Goal: Information Seeking & Learning: Compare options

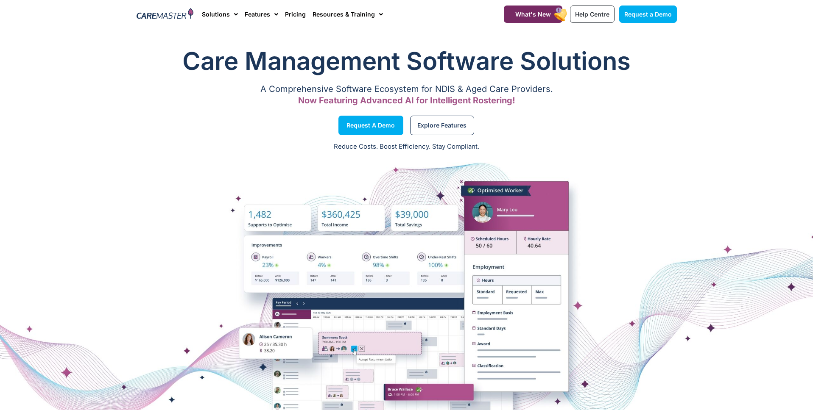
click at [440, 128] on span "Explore Features" at bounding box center [441, 125] width 49 height 4
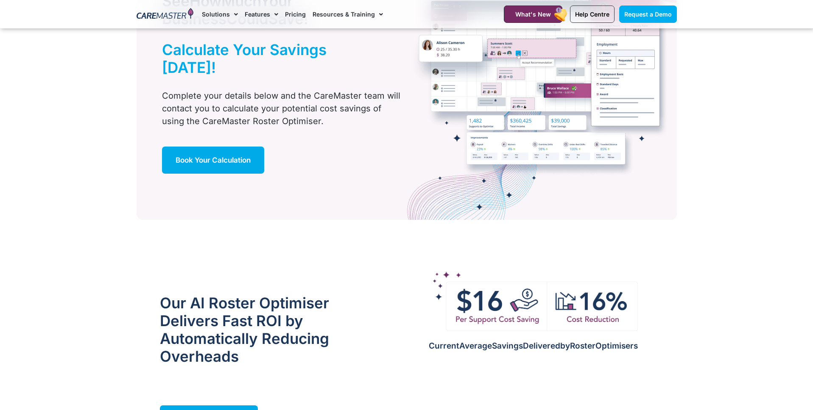
scroll to position [562, 0]
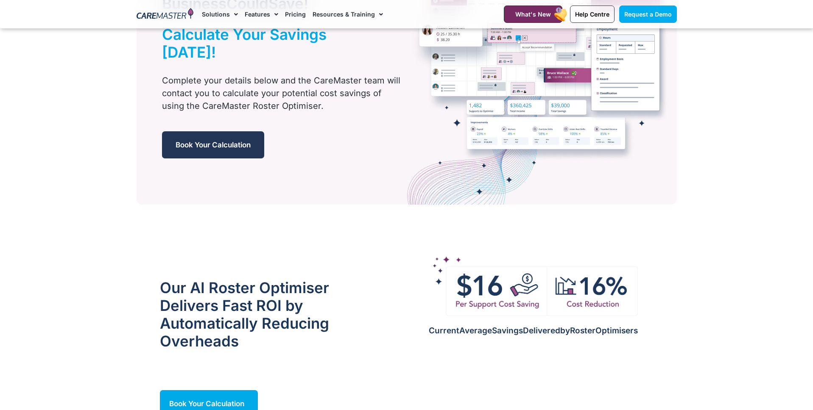
click at [236, 141] on span "Book Your Calculation" at bounding box center [212, 145] width 75 height 8
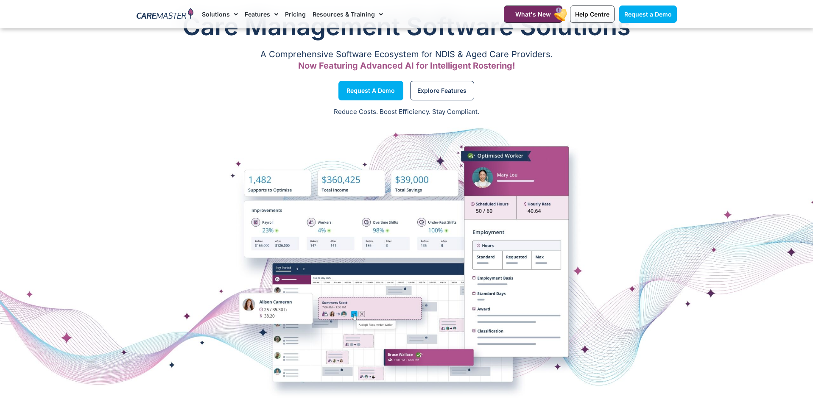
scroll to position [37, 0]
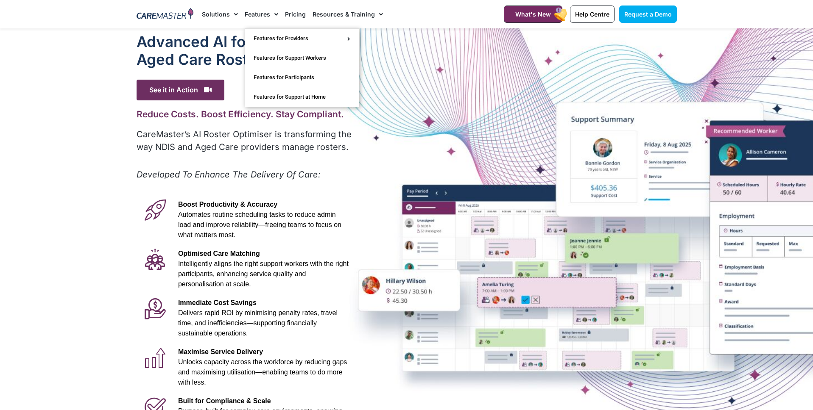
click at [267, 14] on link "Features" at bounding box center [261, 14] width 33 height 28
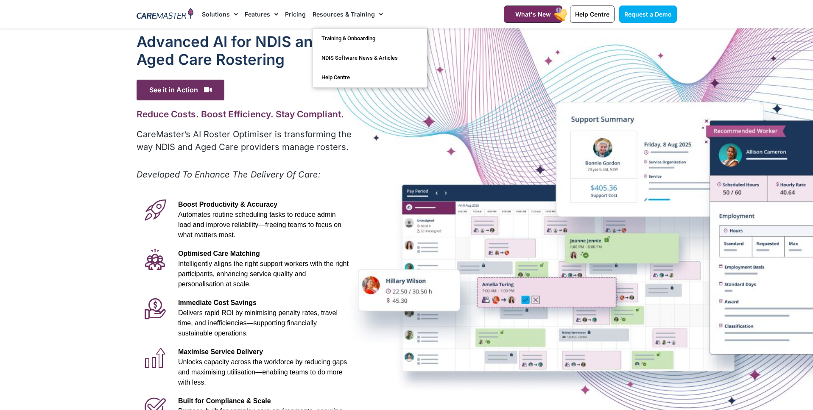
click at [355, 11] on link "Resources & Training" at bounding box center [347, 14] width 70 height 28
click at [334, 15] on link "Resources & Training" at bounding box center [347, 14] width 70 height 28
click at [162, 12] on img at bounding box center [164, 14] width 57 height 13
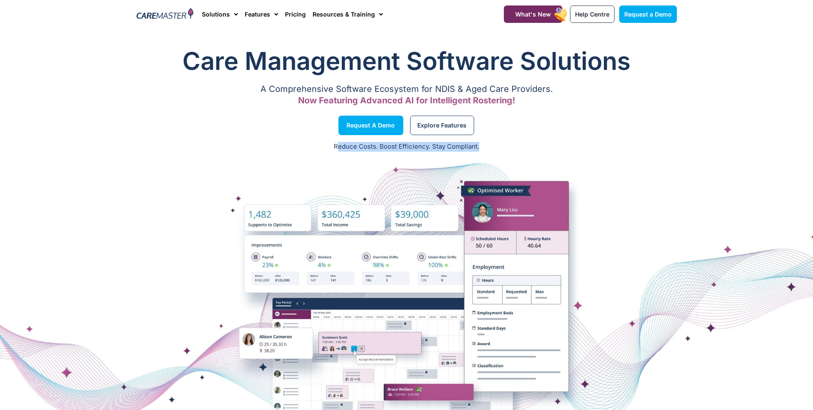
drag, startPoint x: 336, startPoint y: 149, endPoint x: 514, endPoint y: 150, distance: 177.6
click at [507, 148] on p "Reduce Costs. Boost Efficiency. Stay Compliant." at bounding box center [406, 147] width 802 height 10
click at [680, 185] on div at bounding box center [406, 306] width 813 height 297
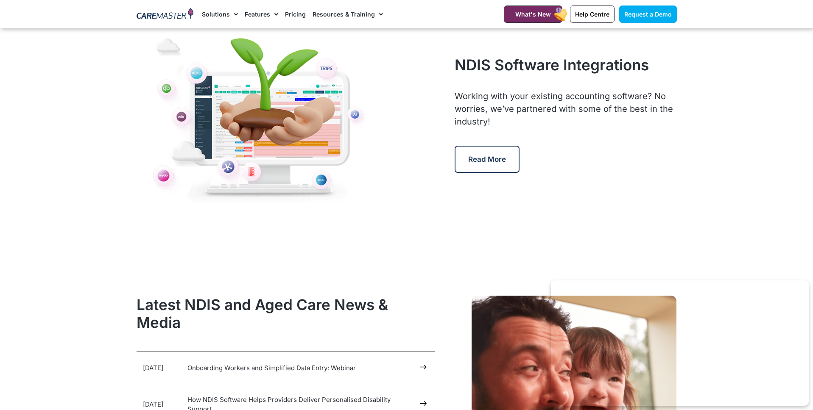
scroll to position [3979, 0]
click at [474, 170] on link "Read More" at bounding box center [486, 158] width 65 height 27
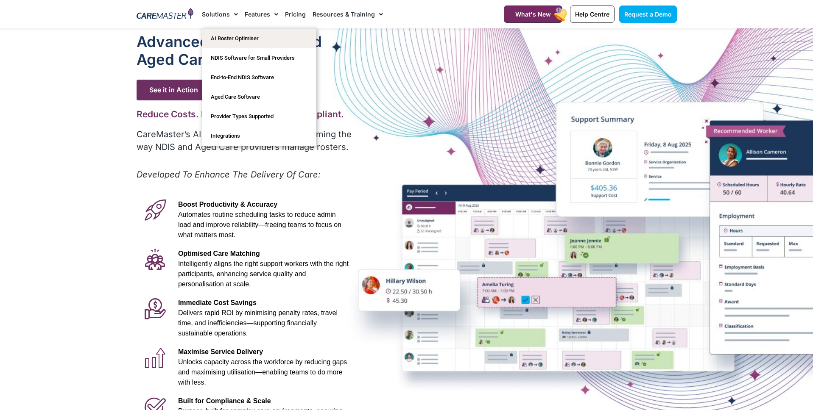
click at [217, 16] on link "Solutions" at bounding box center [220, 14] width 36 height 28
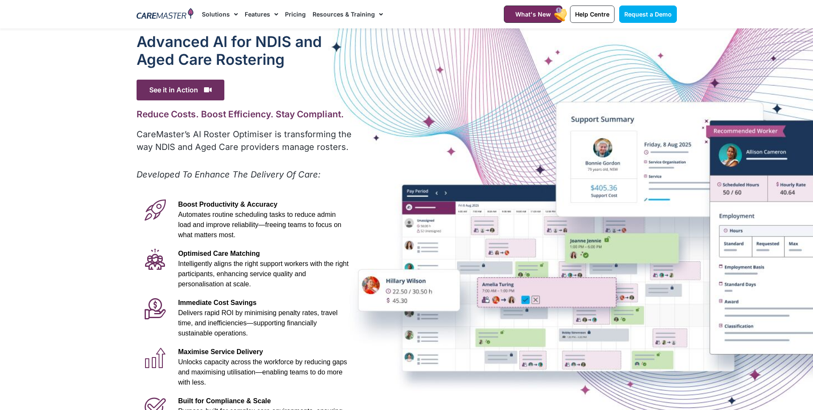
click at [223, 14] on link "Solutions" at bounding box center [220, 14] width 36 height 28
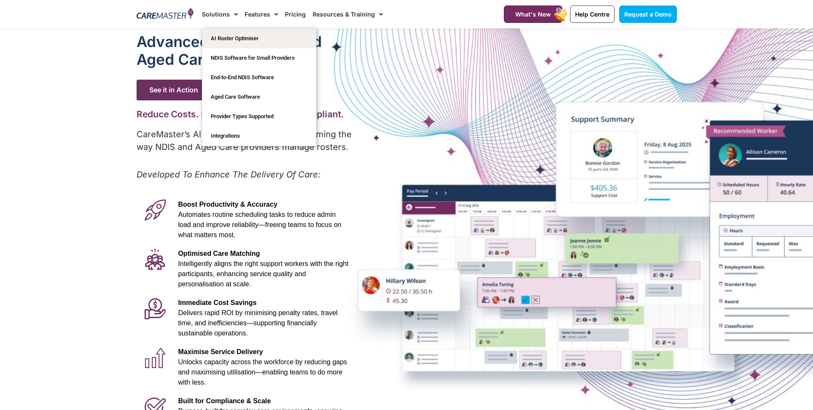
click at [180, 15] on img at bounding box center [164, 14] width 57 height 13
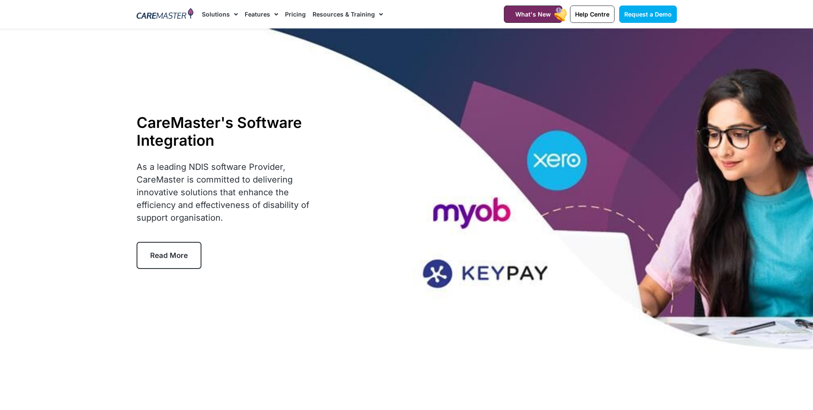
click at [168, 16] on img at bounding box center [164, 14] width 57 height 13
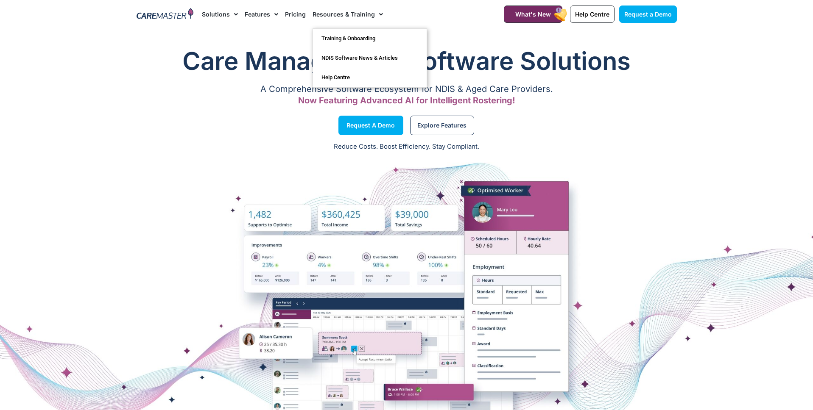
click at [357, 17] on link "Resources & Training" at bounding box center [347, 14] width 70 height 28
click at [295, 16] on link "Pricing" at bounding box center [295, 14] width 21 height 28
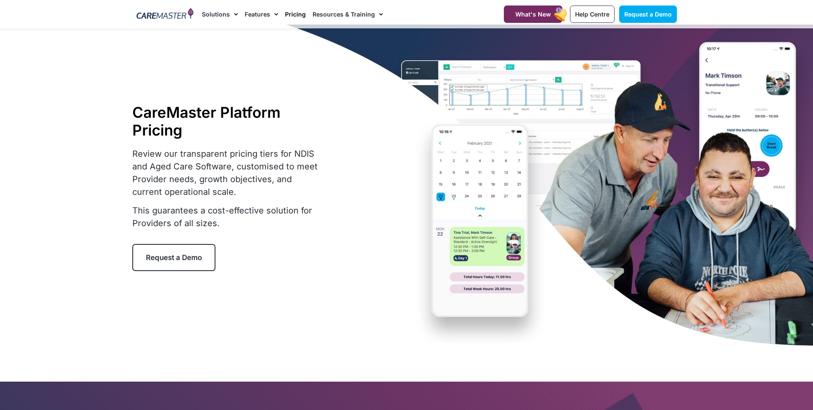
scroll to position [5, 0]
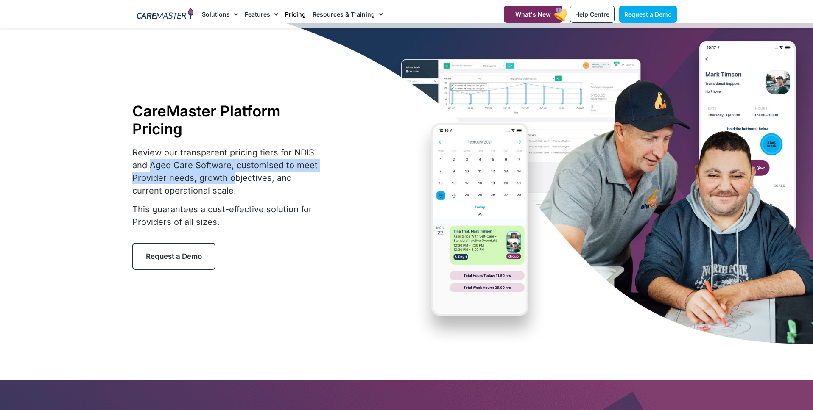
drag, startPoint x: 150, startPoint y: 167, endPoint x: 234, endPoint y: 177, distance: 83.7
click at [232, 175] on p "Review our transparent pricing tiers for NDIS and Aged Care Software, customise…" at bounding box center [227, 171] width 191 height 51
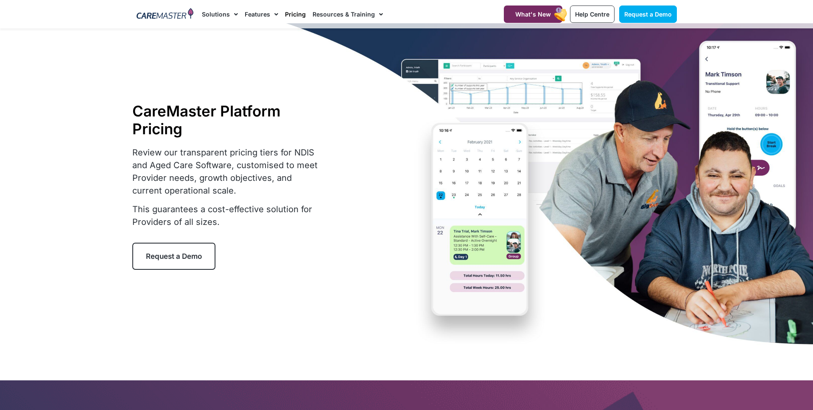
click at [242, 195] on p "Review our transparent pricing tiers for NDIS and Aged Care Software, customise…" at bounding box center [227, 171] width 191 height 51
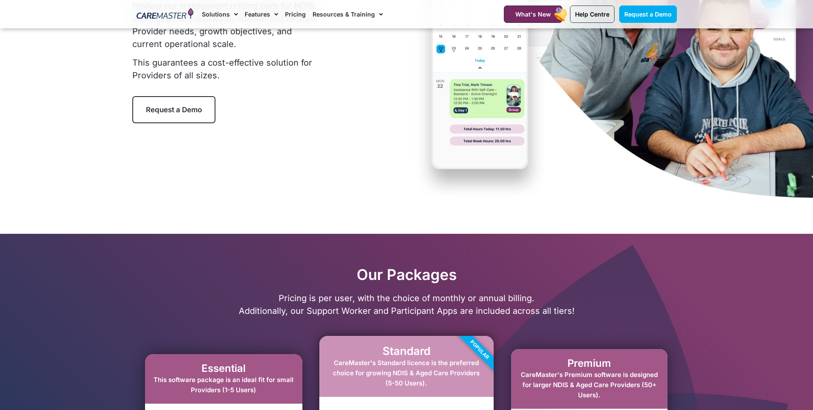
scroll to position [0, 0]
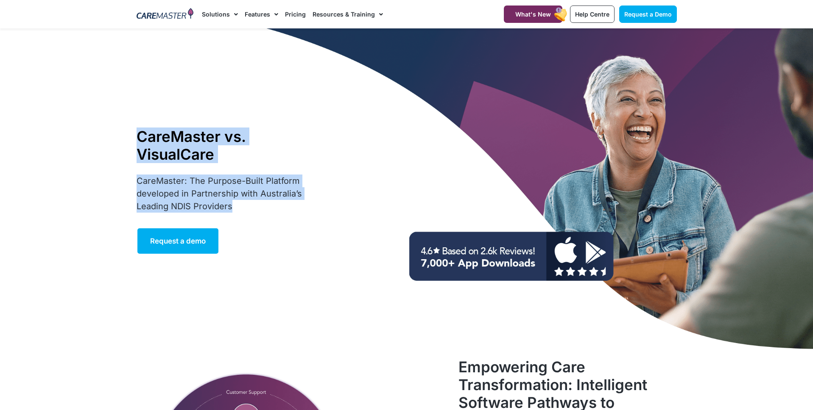
drag, startPoint x: 83, startPoint y: 150, endPoint x: 379, endPoint y: 239, distance: 309.8
click at [308, 217] on section "CareMaster vs. VisualCare CareMaster: The Purpose-Built Platform developed in P…" at bounding box center [406, 191] width 813 height 326
click at [379, 239] on div "CareMaster vs. VisualCare CareMaster: The Purpose-Built Platform developed in P…" at bounding box center [406, 191] width 549 height 326
